Goal: Task Accomplishment & Management: Use online tool/utility

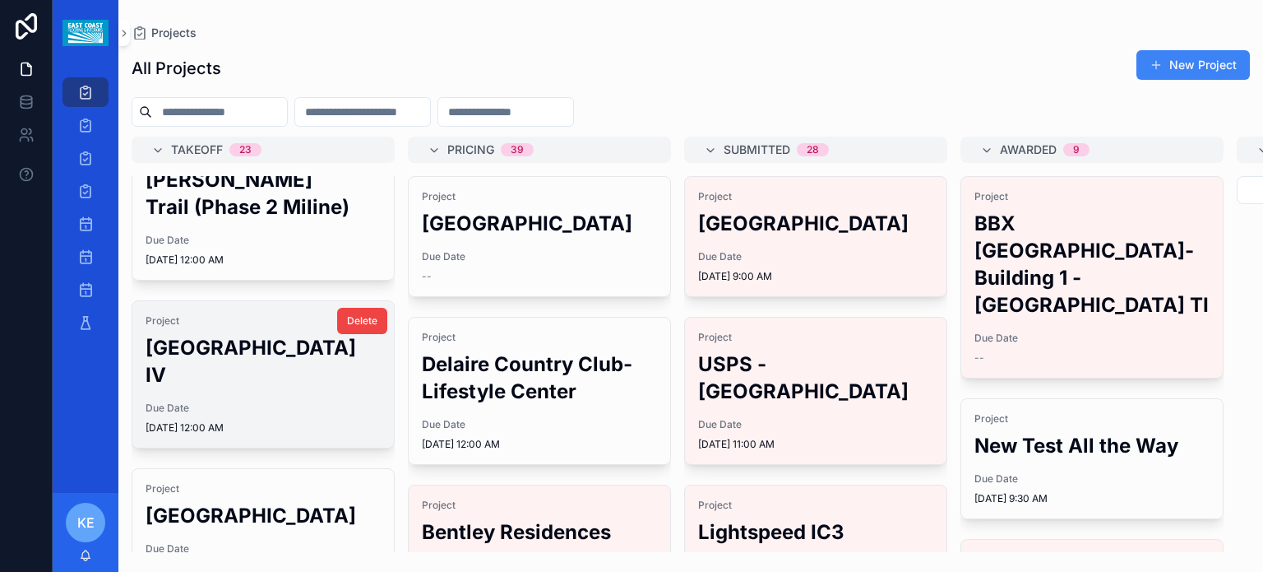
scroll to position [383, 0]
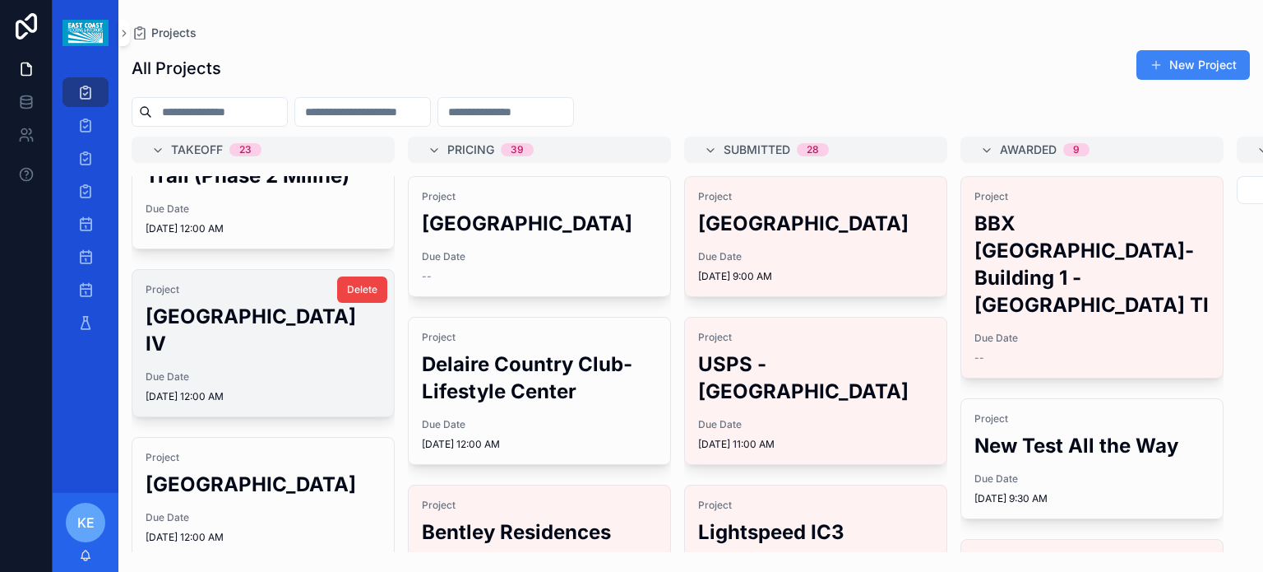
click at [309, 365] on div "Project [GEOGRAPHIC_DATA] IV Due Date [DATE] 12:00 AM" at bounding box center [263, 343] width 262 height 146
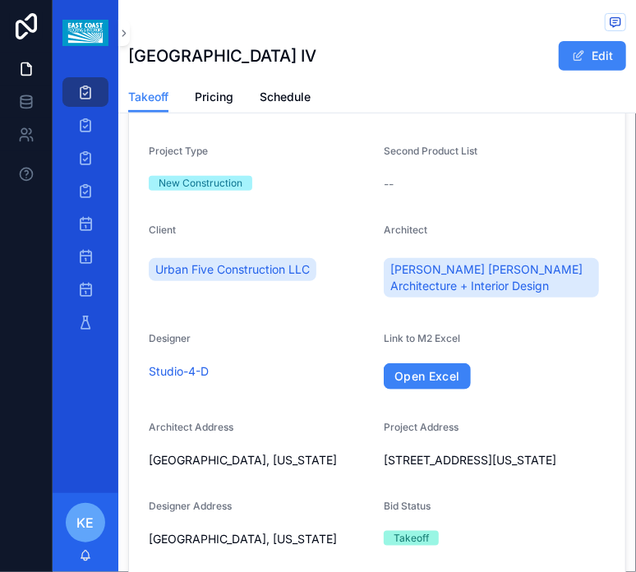
scroll to position [137, 0]
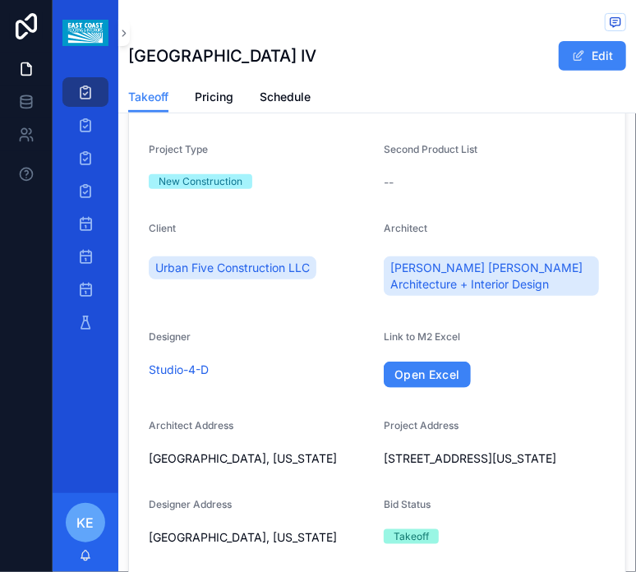
drag, startPoint x: 578, startPoint y: 55, endPoint x: 289, endPoint y: 243, distance: 344.9
click at [578, 55] on button "Edit" at bounding box center [592, 56] width 67 height 30
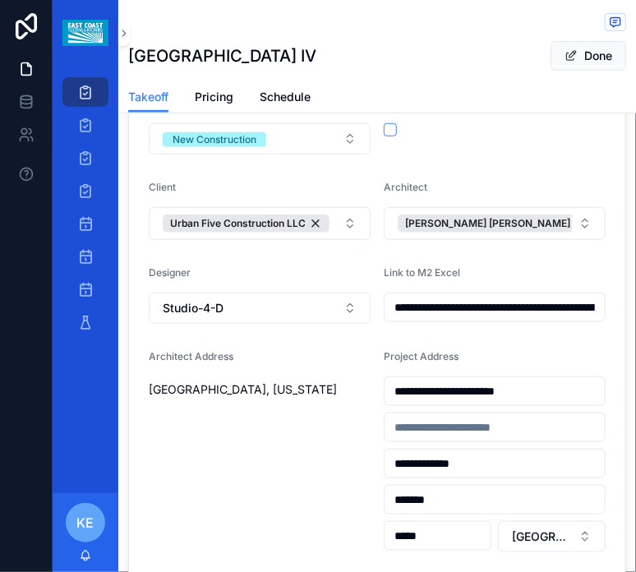
scroll to position [192, 0]
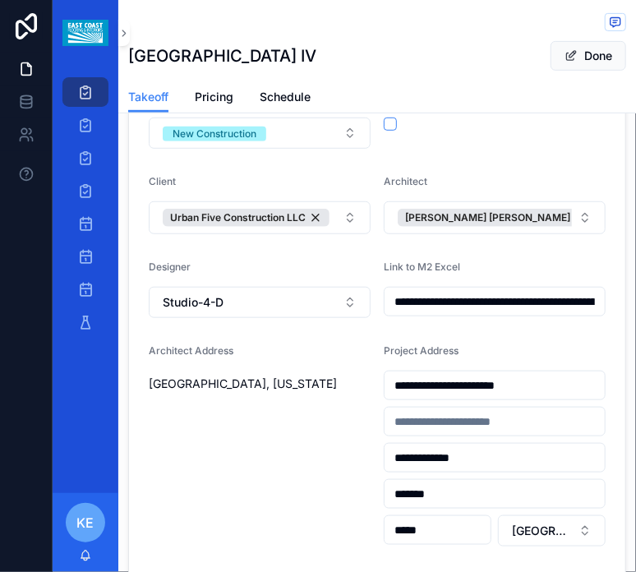
drag, startPoint x: 535, startPoint y: 391, endPoint x: 325, endPoint y: 400, distance: 209.9
click at [325, 400] on form "**********" at bounding box center [377, 379] width 497 height 780
type input "**********"
click button "Urban Five Construction LLC" at bounding box center [246, 218] width 167 height 18
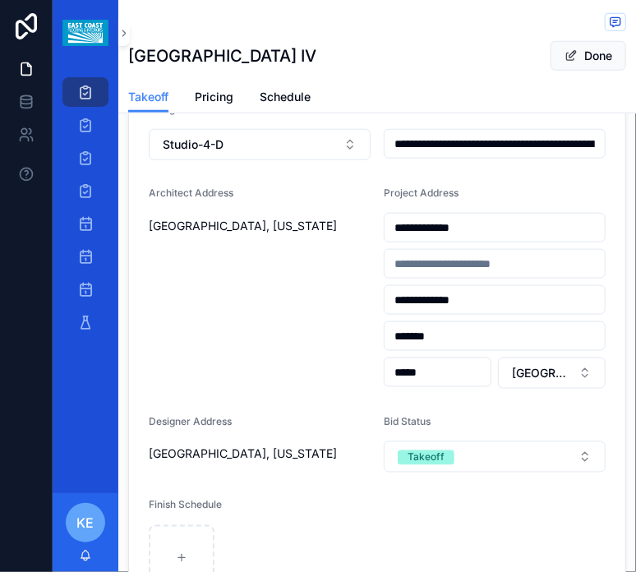
scroll to position [383, 0]
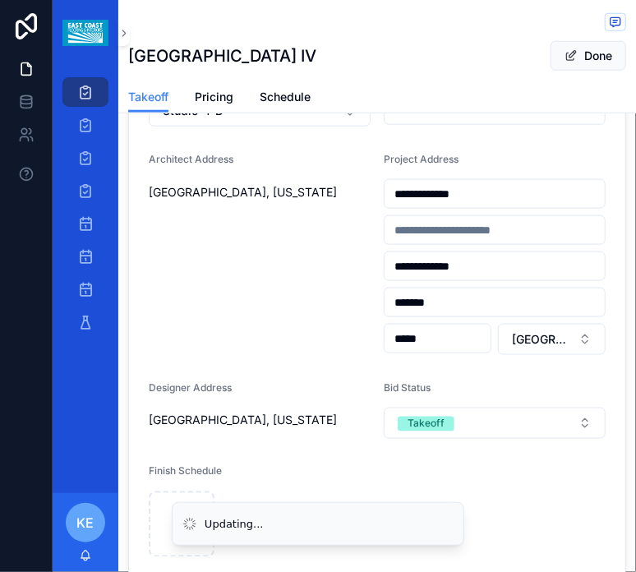
click at [572, 64] on span "Done" at bounding box center [589, 56] width 76 height 30
click at [581, 57] on button "Done" at bounding box center [589, 56] width 76 height 30
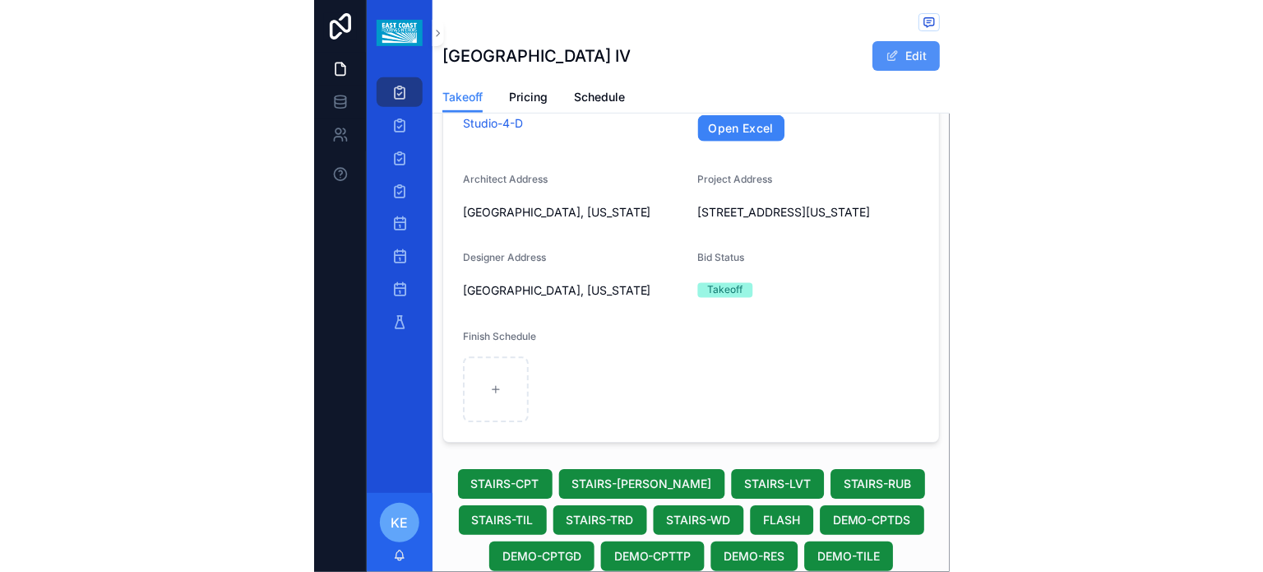
scroll to position [375, 0]
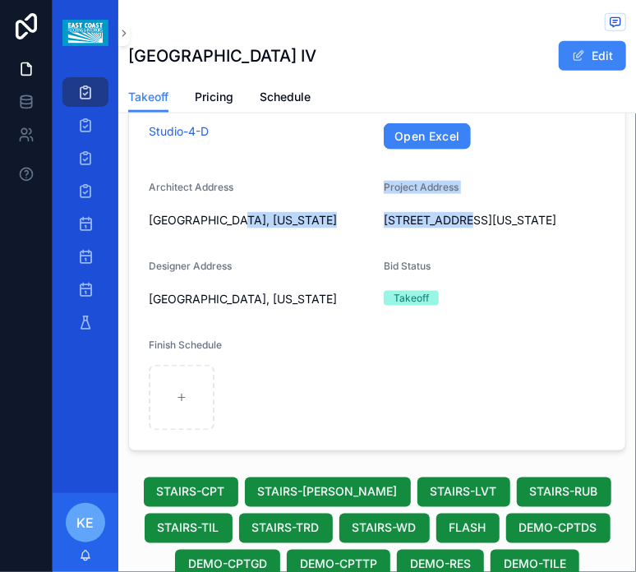
drag, startPoint x: 453, startPoint y: 220, endPoint x: 366, endPoint y: 226, distance: 87.4
click at [366, 226] on form "Project [GEOGRAPHIC_DATA] IV Due Date [DATE] Project Type New Construction Seco…" at bounding box center [377, 128] width 497 height 645
click at [384, 225] on span "[STREET_ADDRESS][US_STATE]" at bounding box center [495, 220] width 222 height 16
drag, startPoint x: 451, startPoint y: 213, endPoint x: 405, endPoint y: 224, distance: 47.3
click at [388, 224] on span "[STREET_ADDRESS][US_STATE]" at bounding box center [495, 220] width 222 height 16
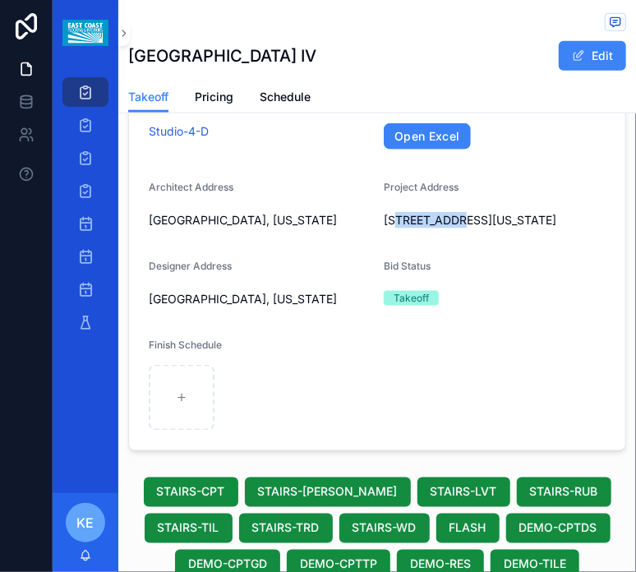
click at [428, 223] on span "[STREET_ADDRESS][US_STATE]" at bounding box center [495, 220] width 222 height 16
drag, startPoint x: 454, startPoint y: 220, endPoint x: 374, endPoint y: 224, distance: 79.9
click at [374, 224] on form "Project [GEOGRAPHIC_DATA] IV Due Date [DATE] Project Type New Construction Seco…" at bounding box center [377, 128] width 497 height 645
copy span "[STREET_ADDRESS]"
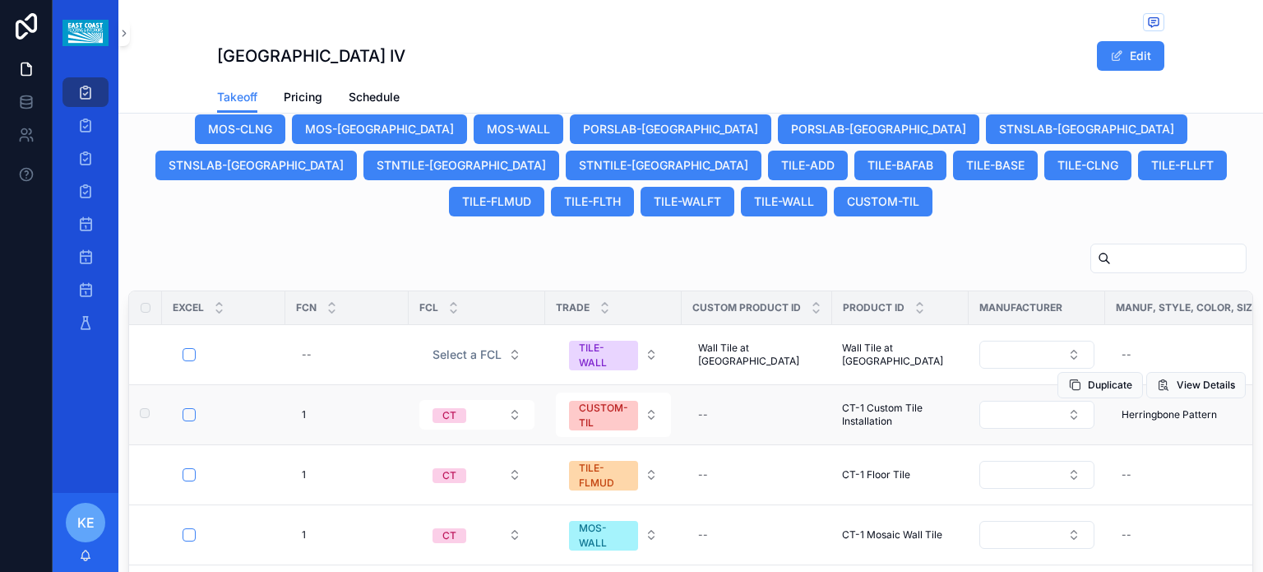
scroll to position [982, 0]
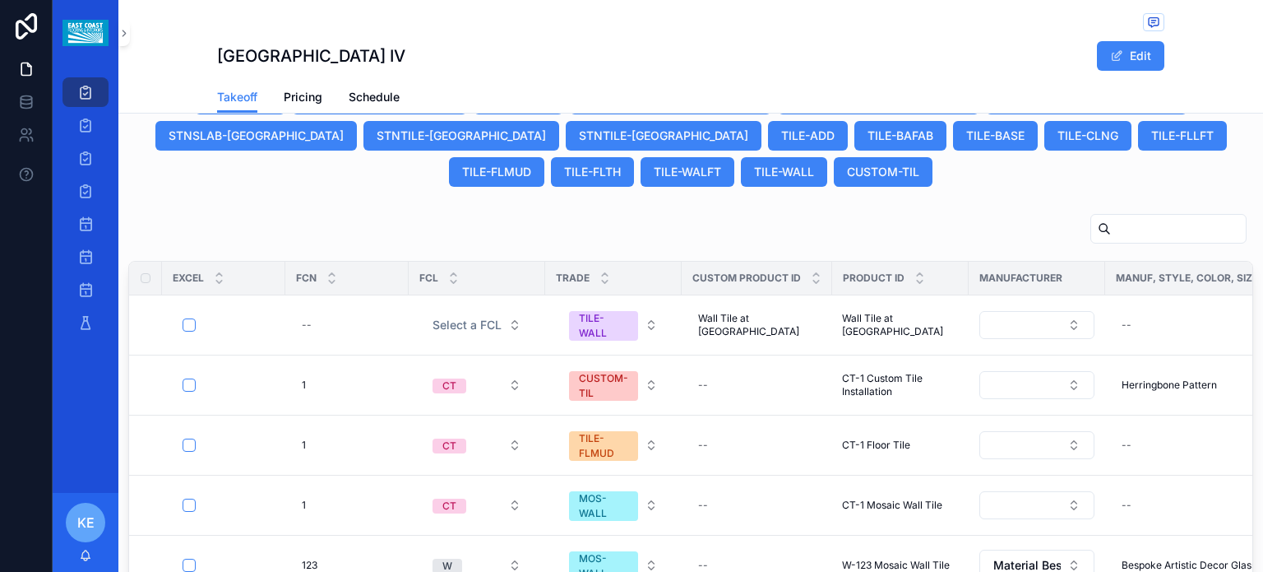
click at [1111, 217] on input "scrollable content" at bounding box center [1178, 228] width 135 height 23
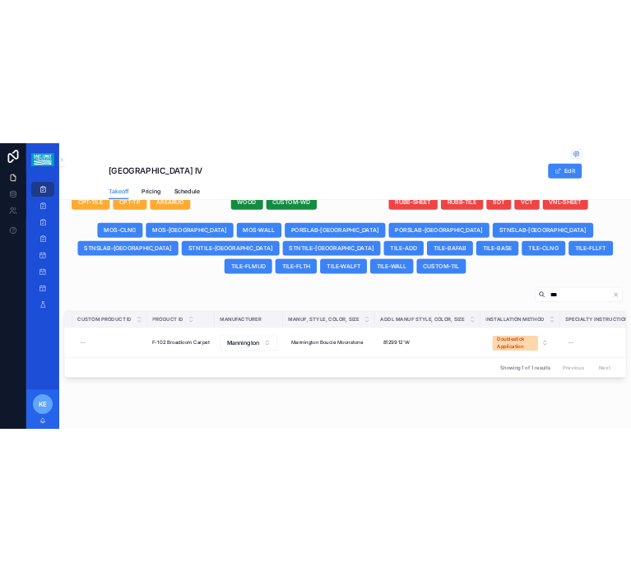
scroll to position [0, 514]
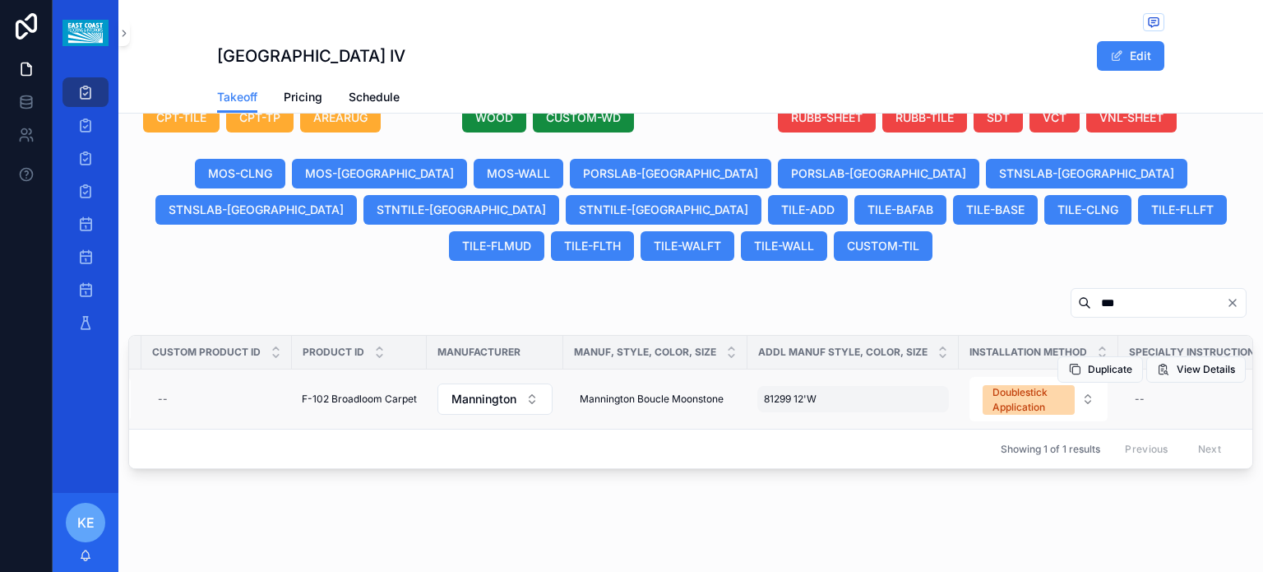
click at [806, 392] on span "81299 12'W" at bounding box center [790, 398] width 53 height 13
click at [681, 437] on div "Showing 1 of 1 results Previous Next" at bounding box center [690, 447] width 1123 height 39
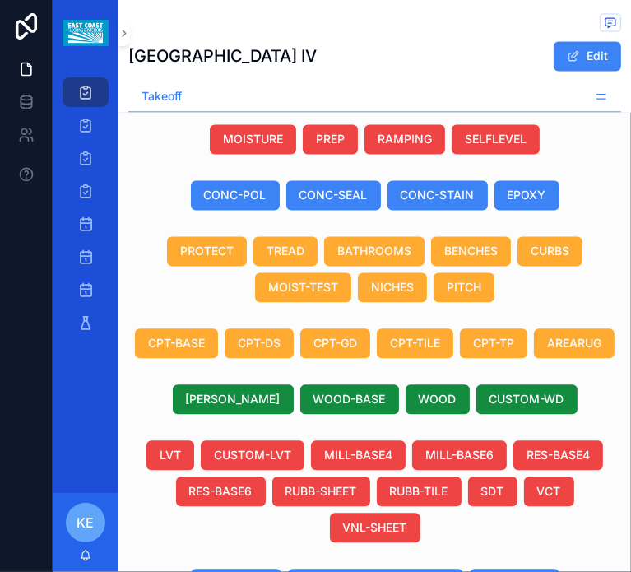
scroll to position [1678, 0]
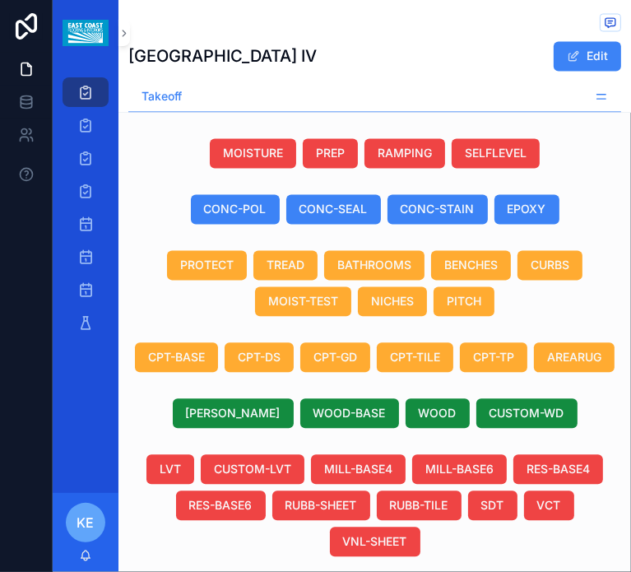
drag, startPoint x: 331, startPoint y: 351, endPoint x: 314, endPoint y: 354, distance: 17.6
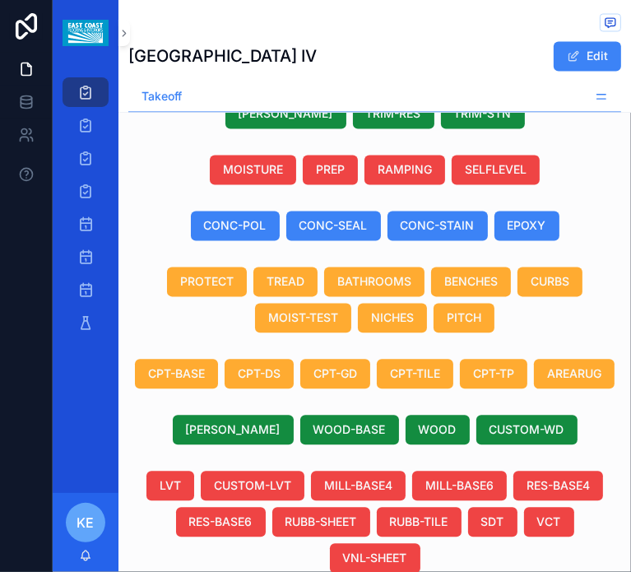
type input "***"
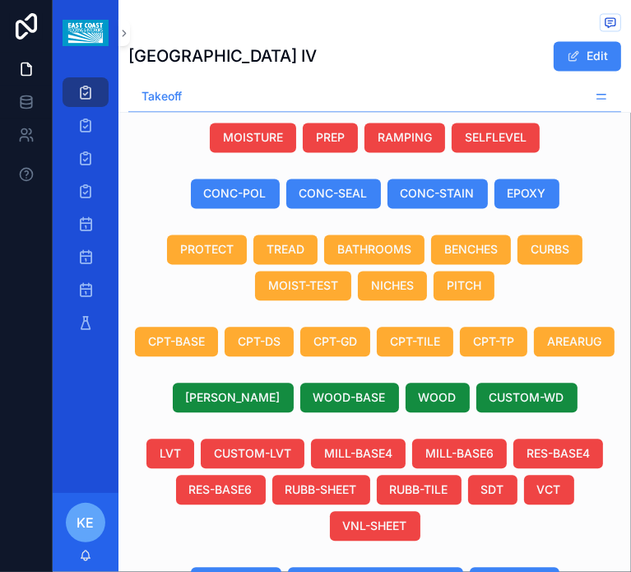
scroll to position [1733, 0]
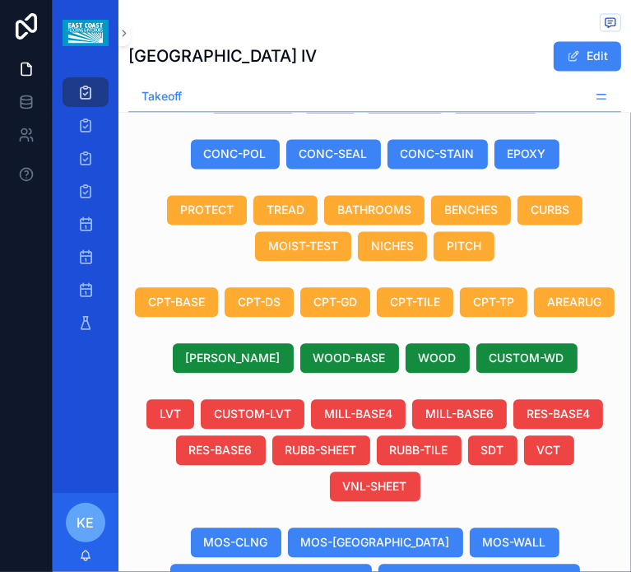
drag, startPoint x: 224, startPoint y: 461, endPoint x: 247, endPoint y: 461, distance: 23.0
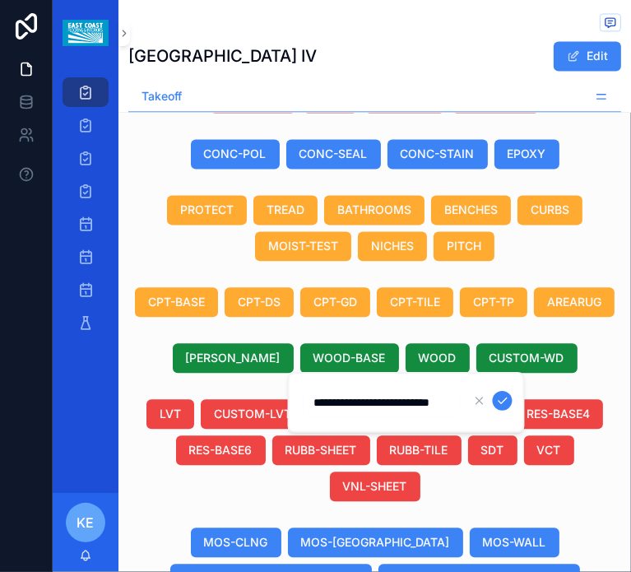
scroll to position [0, 26]
drag, startPoint x: 373, startPoint y: 397, endPoint x: 378, endPoint y: 405, distance: 10.0
click at [373, 400] on input "**********" at bounding box center [381, 402] width 156 height 23
click at [378, 405] on input "**********" at bounding box center [381, 402] width 156 height 23
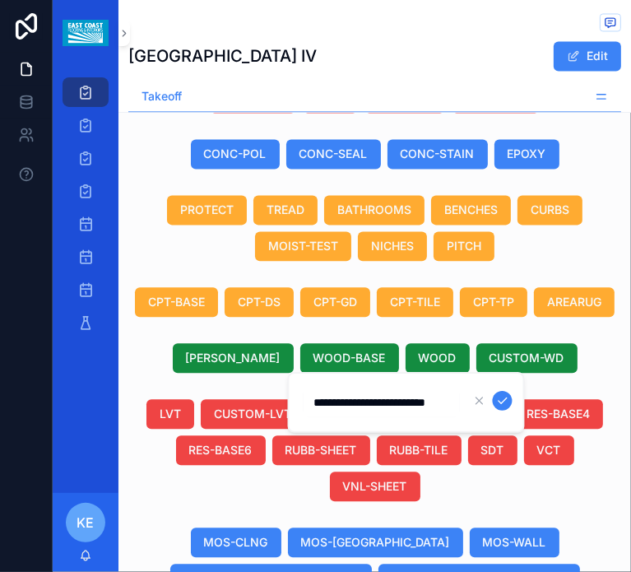
type input "**********"
click button "scrollable content" at bounding box center [503, 401] width 20 height 20
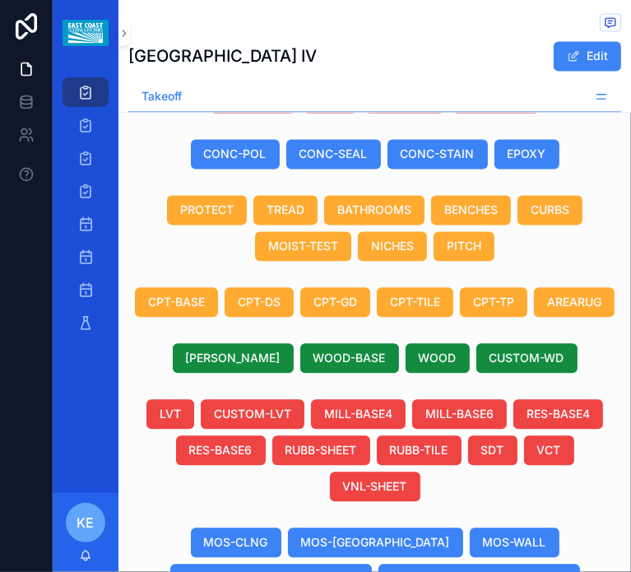
scroll to position [0, 853]
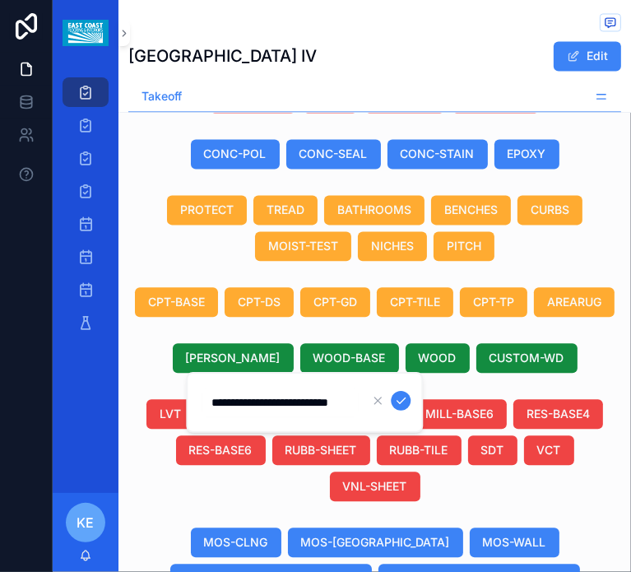
scroll to position [0, 26]
click at [247, 398] on input "**********" at bounding box center [279, 402] width 156 height 23
type input "**********"
click at [396, 391] on div "scrollable content" at bounding box center [389, 401] width 43 height 20
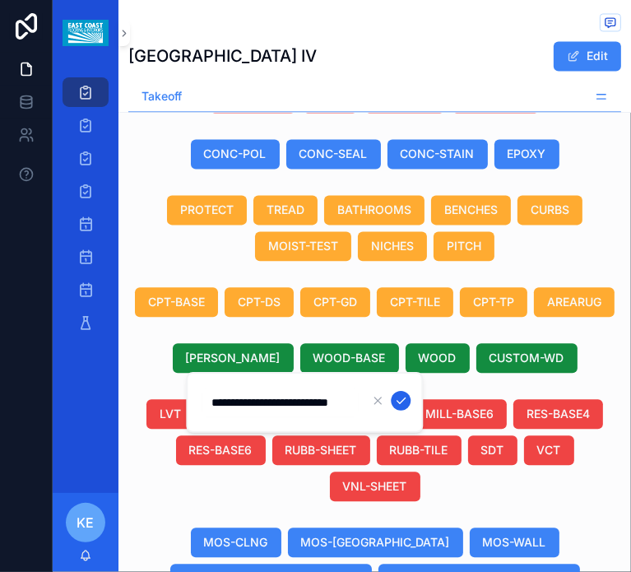
click at [396, 394] on icon "scrollable content" at bounding box center [400, 400] width 13 height 13
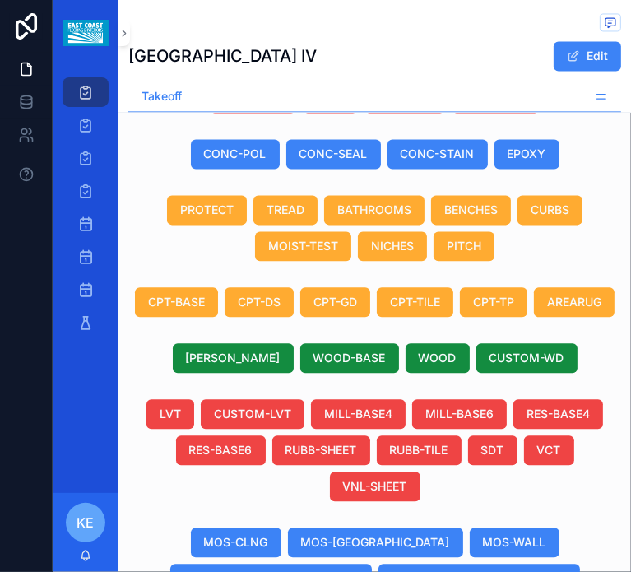
scroll to position [0, 807]
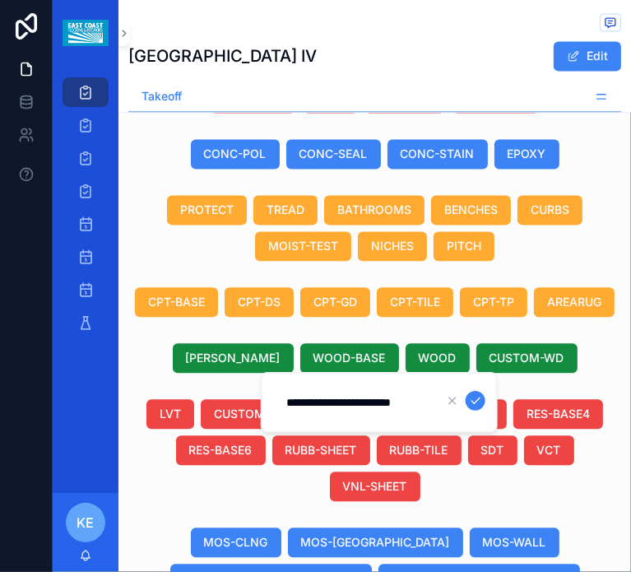
type input "**********"
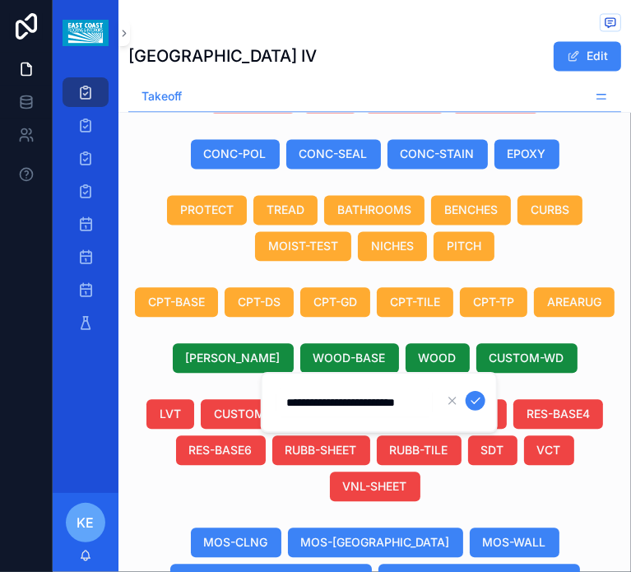
scroll to position [0, 29]
type input "**********"
click button "scrollable content" at bounding box center [475, 401] width 20 height 20
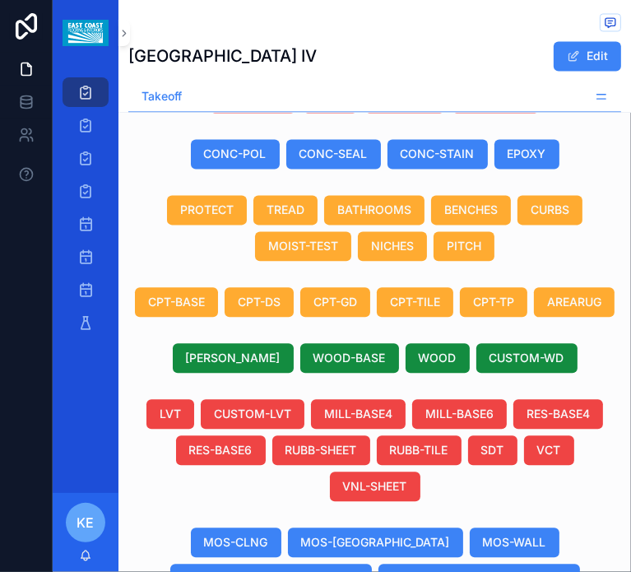
scroll to position [0, 1195]
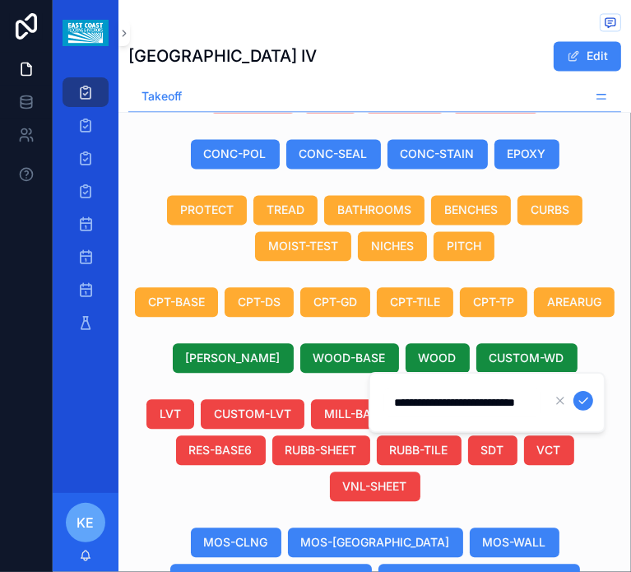
scroll to position [0, 39]
click at [474, 402] on input "**********" at bounding box center [462, 402] width 156 height 23
type input "**********"
click button "scrollable content" at bounding box center [583, 401] width 20 height 20
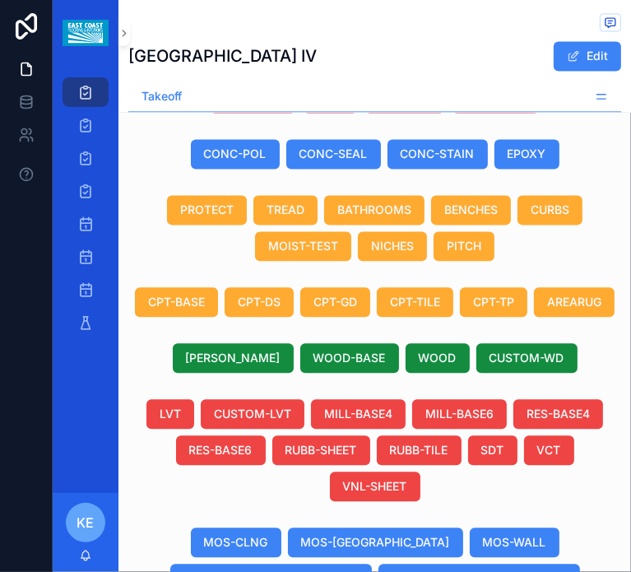
scroll to position [0, 856]
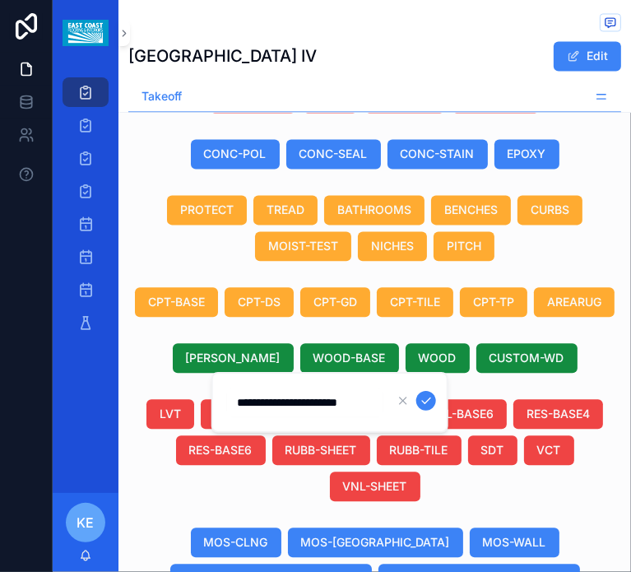
scroll to position [0, 0]
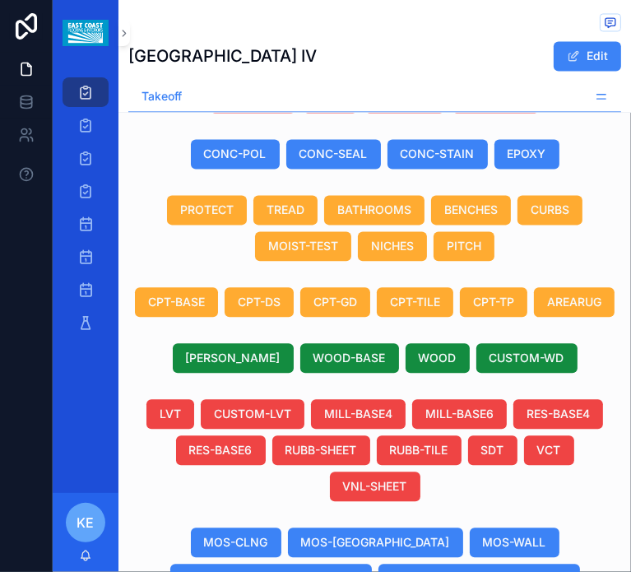
scroll to position [0, 1346]
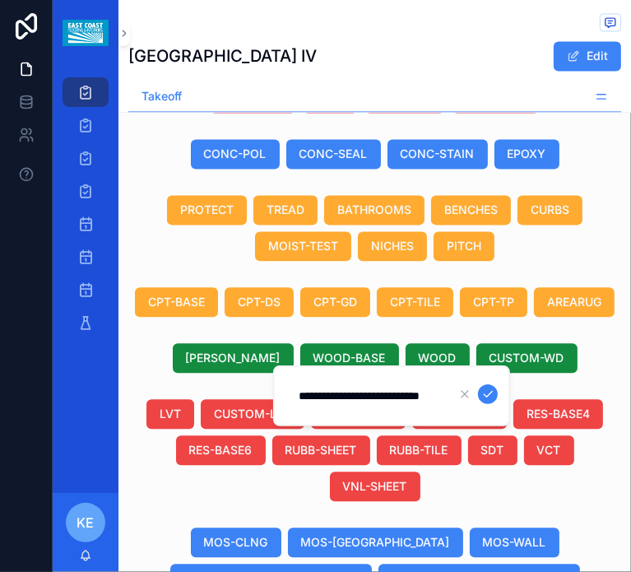
scroll to position [0, 0]
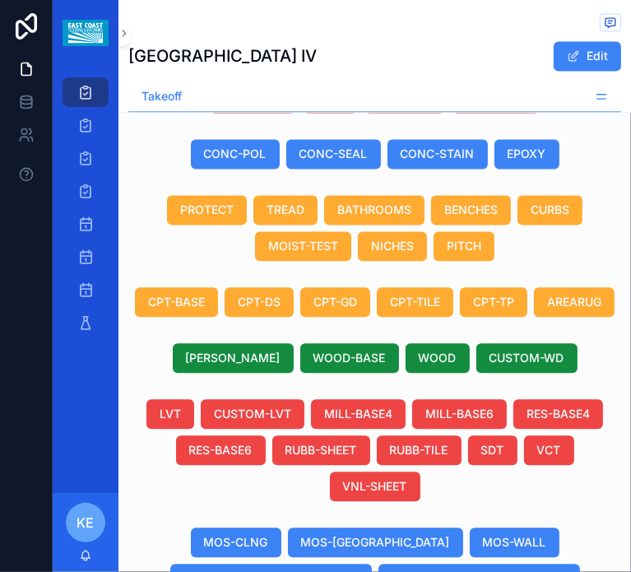
drag, startPoint x: 303, startPoint y: 520, endPoint x: 174, endPoint y: 522, distance: 128.3
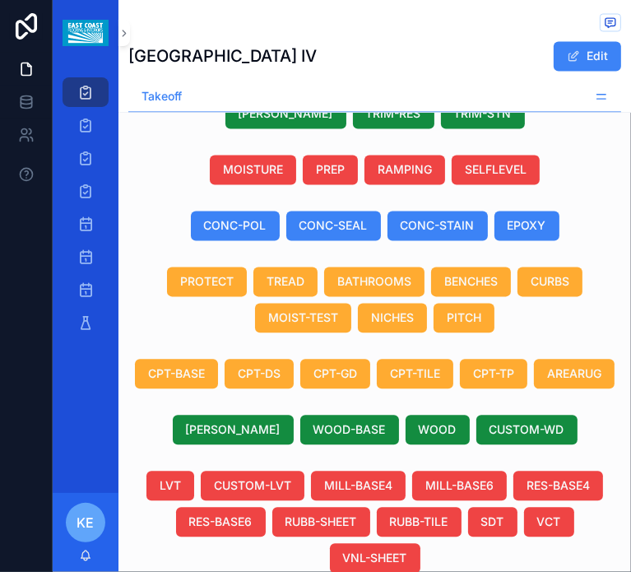
scroll to position [1733, 0]
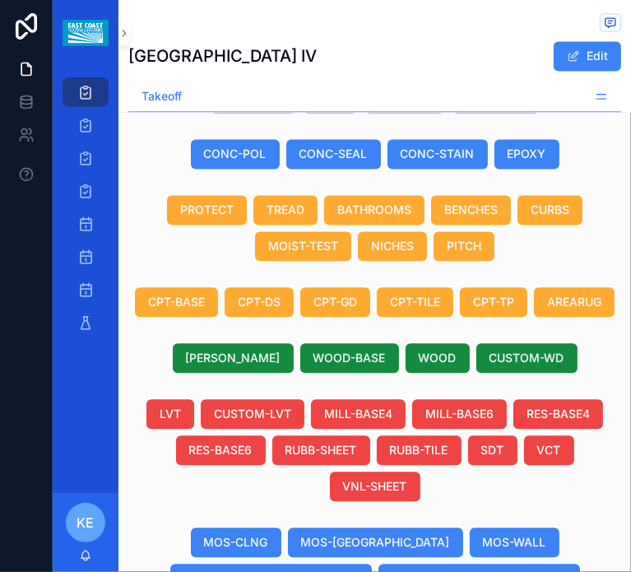
type input "*****"
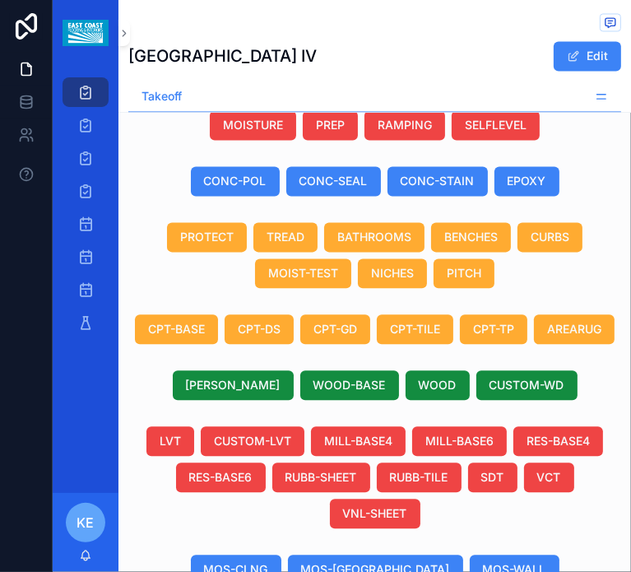
scroll to position [1705, 0]
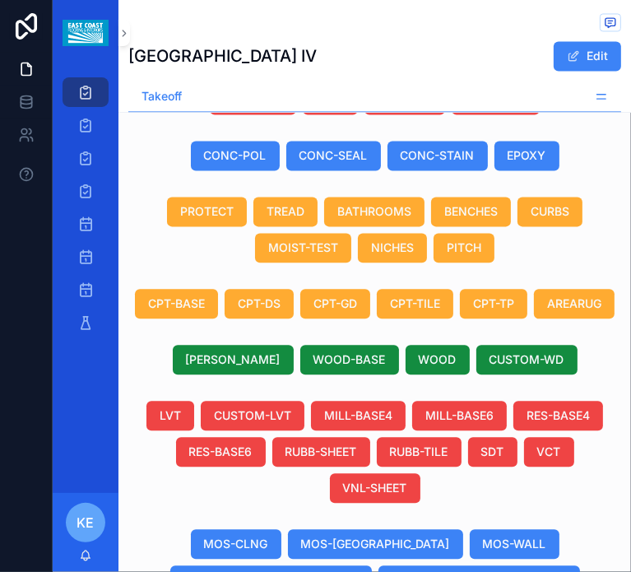
scroll to position [1733, 0]
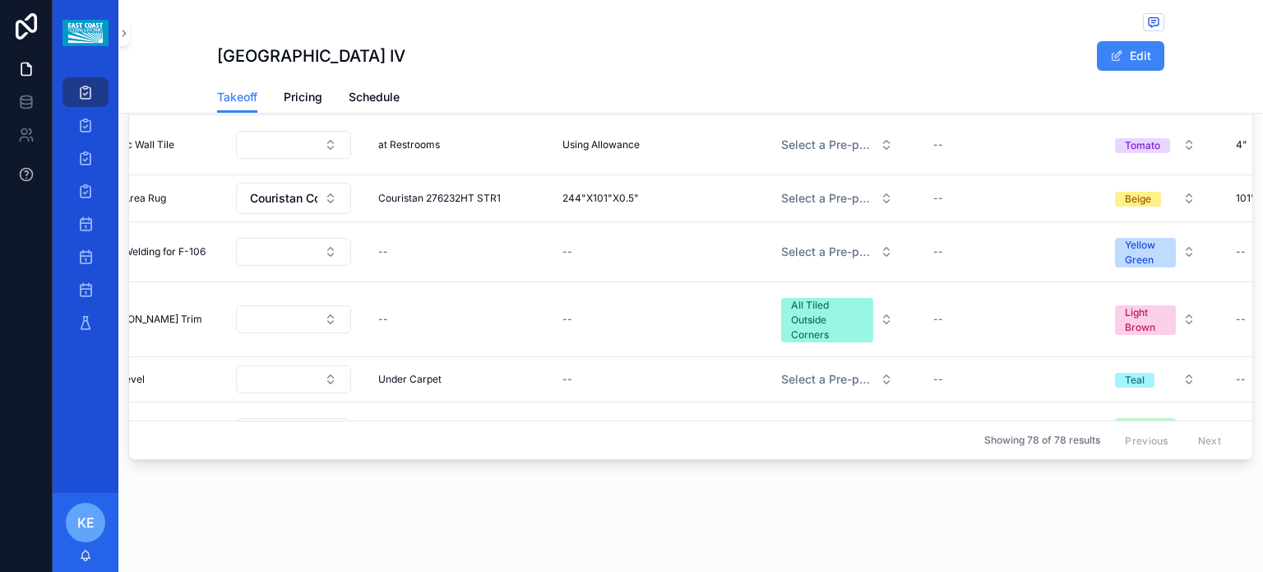
scroll to position [1071, 0]
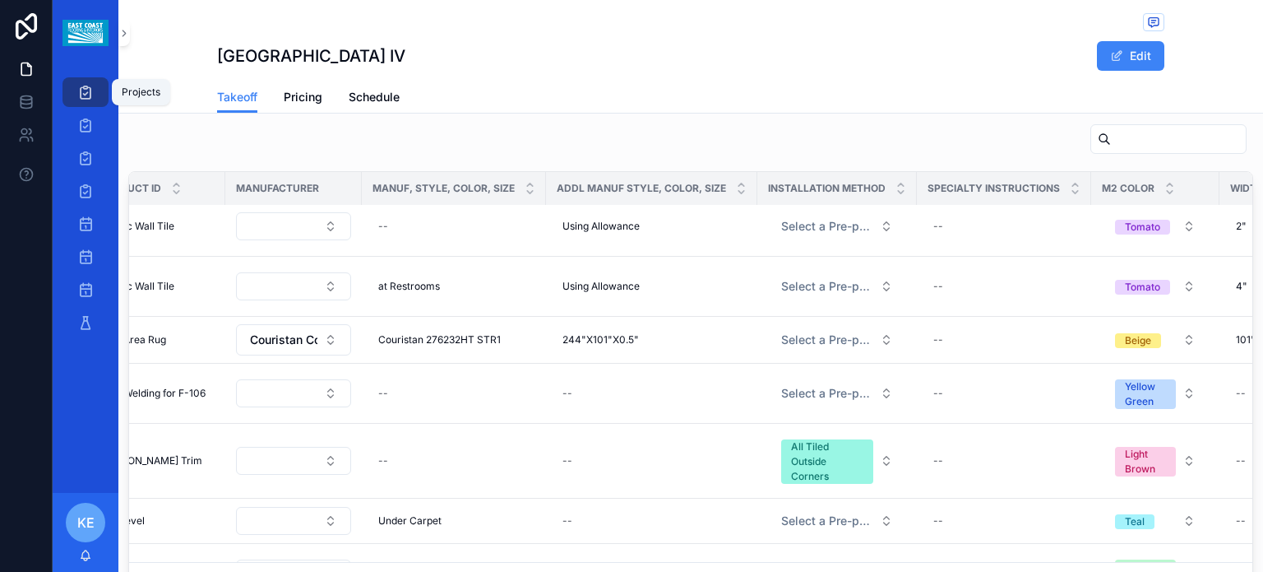
click at [99, 95] on link "Projects" at bounding box center [85, 92] width 46 height 30
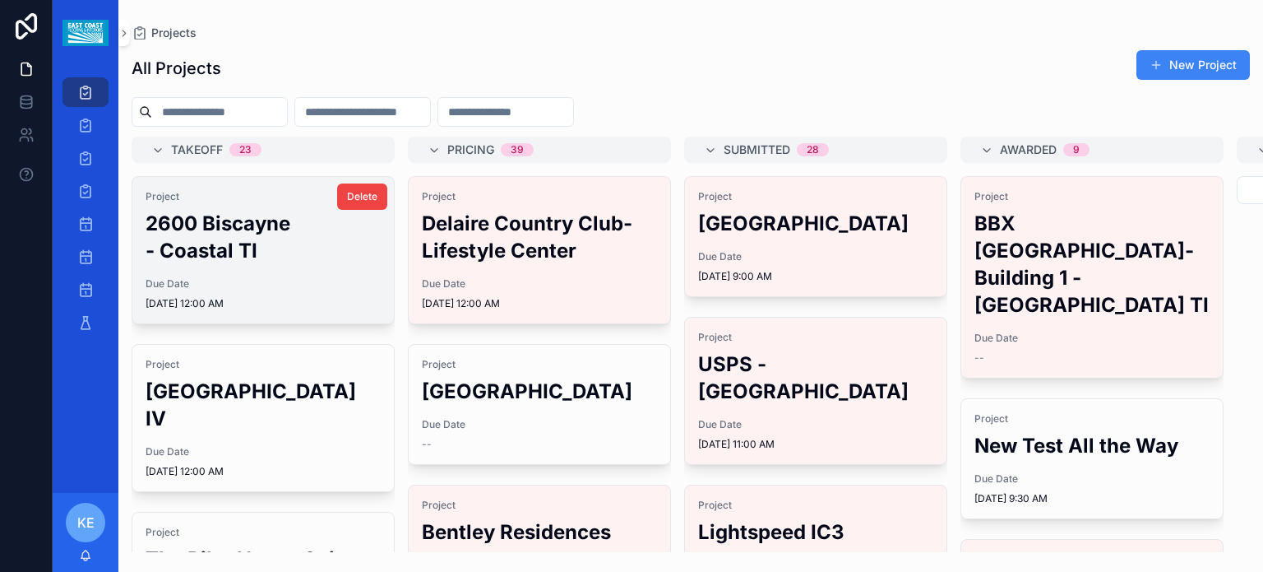
click at [208, 221] on h2 "2600 Biscayne - Coastal TI" at bounding box center [263, 237] width 235 height 54
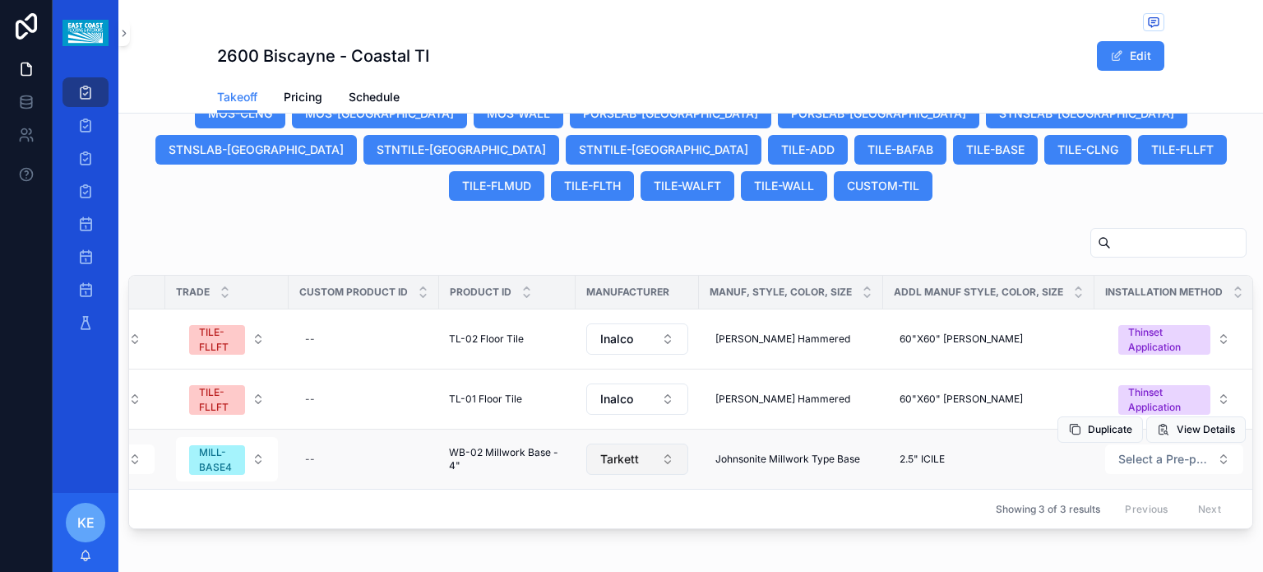
scroll to position [931, 0]
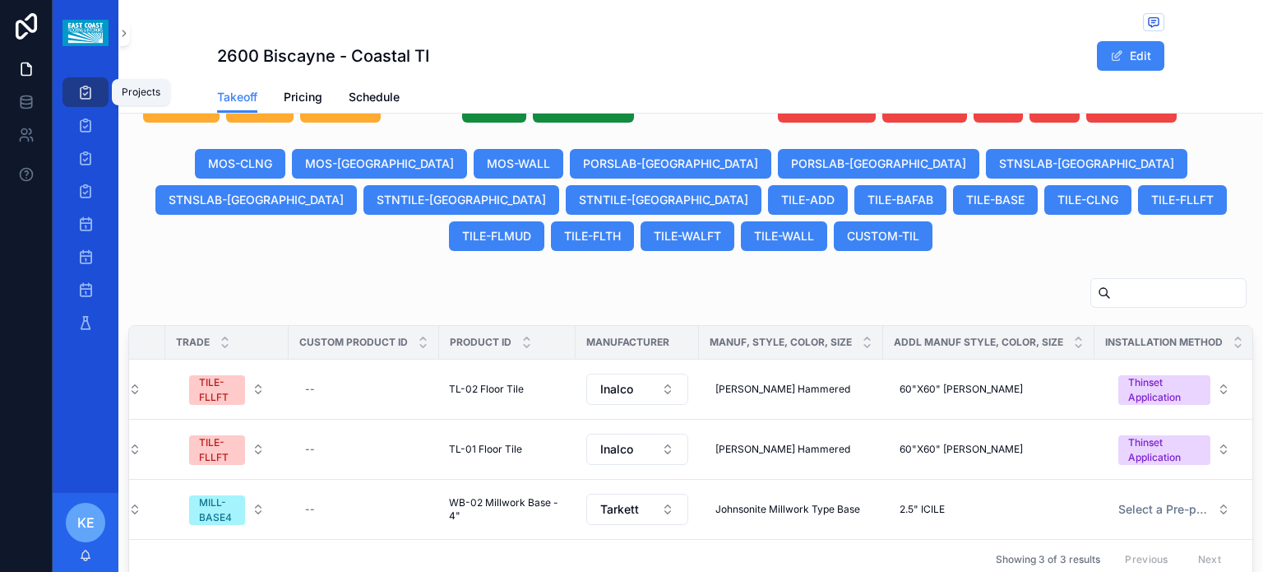
click at [75, 86] on div "Projects" at bounding box center [85, 92] width 26 height 26
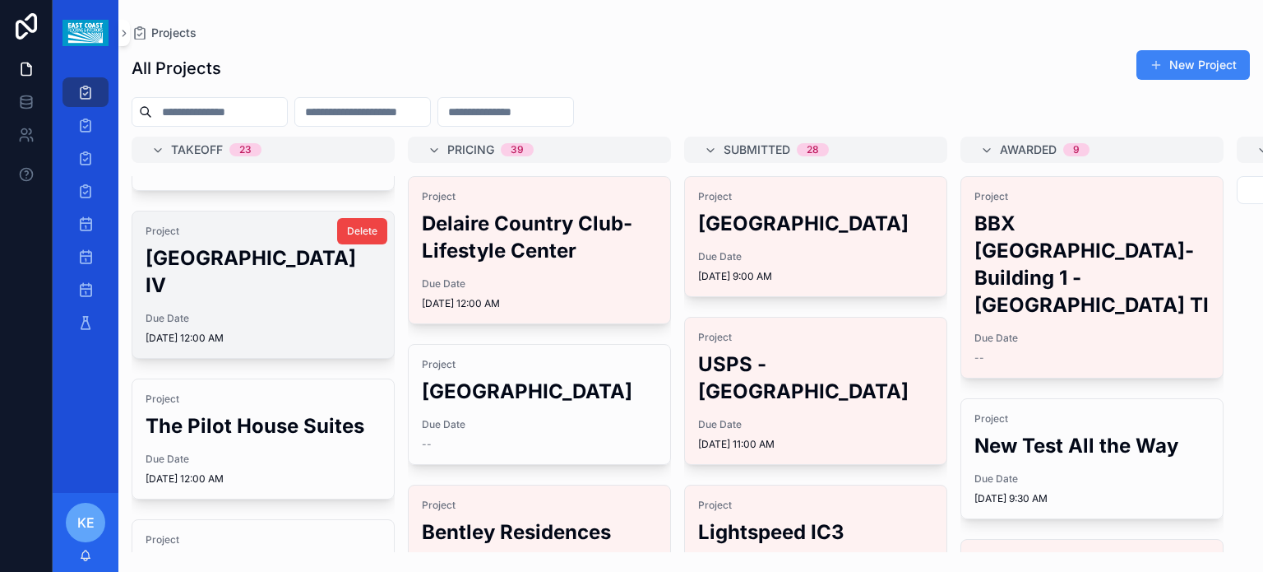
scroll to position [137, 0]
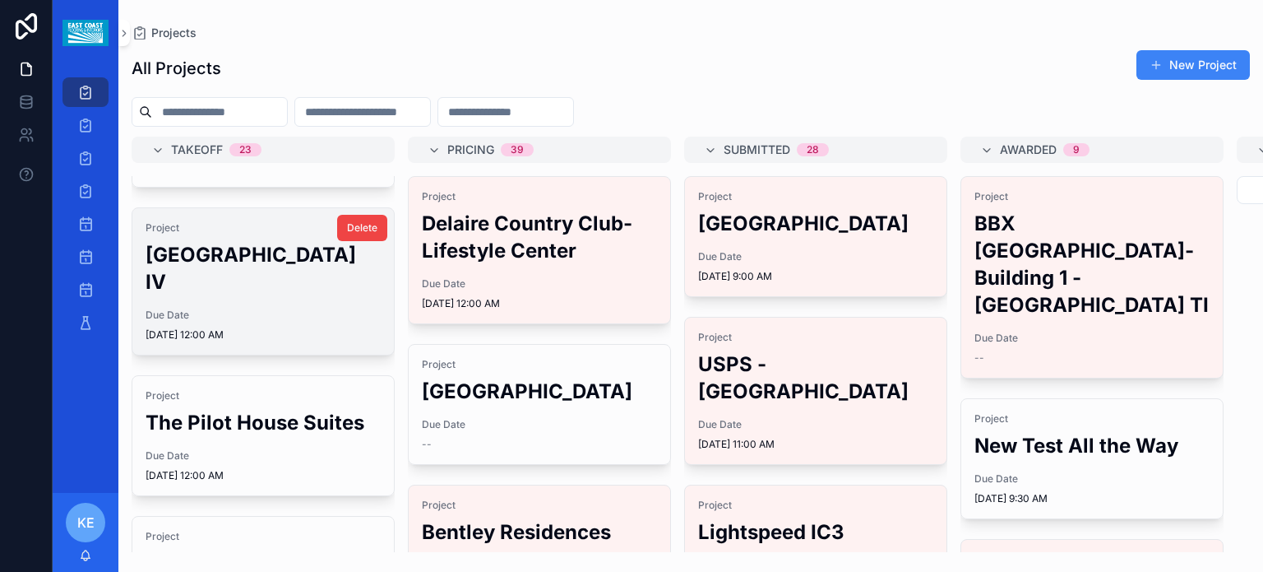
click at [275, 299] on div "Project [GEOGRAPHIC_DATA] IV Due Date [DATE] 12:00 AM" at bounding box center [263, 281] width 262 height 146
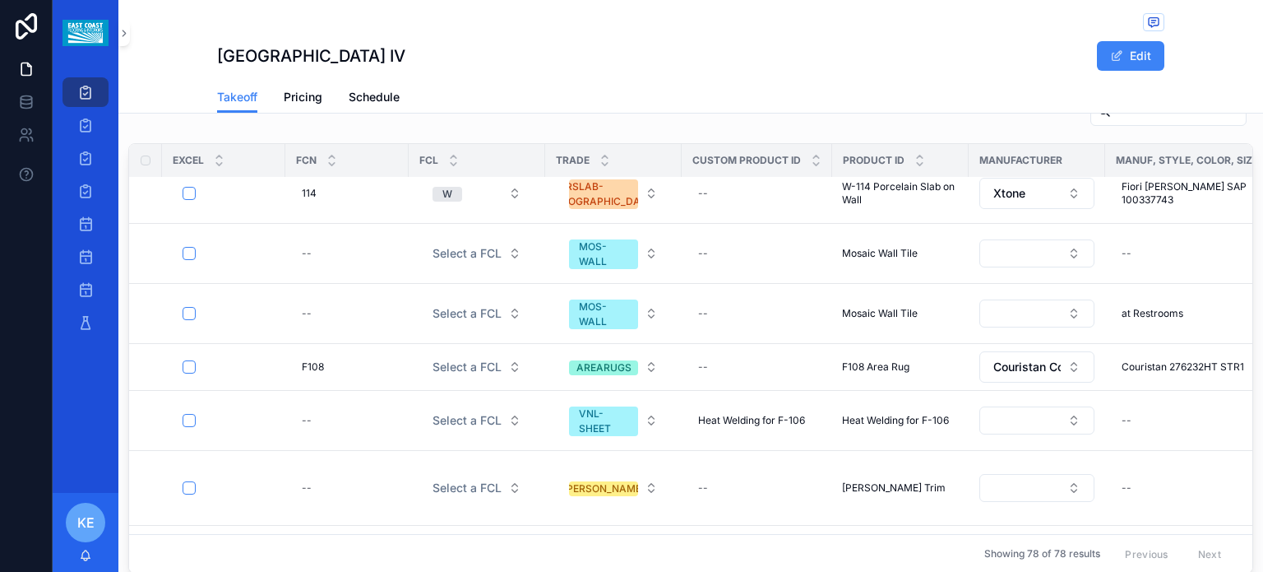
scroll to position [3174, 0]
